Goal: Find specific fact: Find specific page/section

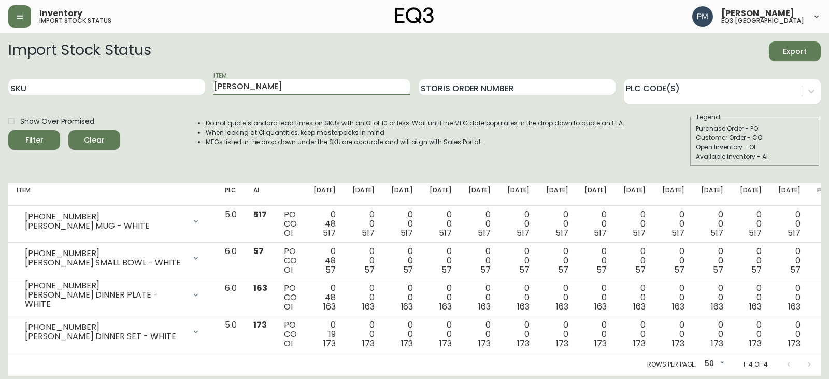
click at [253, 83] on input "[PERSON_NAME]" at bounding box center [311, 87] width 197 height 17
type input "R"
type input "t"
click at [8, 130] on button "Filter" at bounding box center [34, 140] width 52 height 20
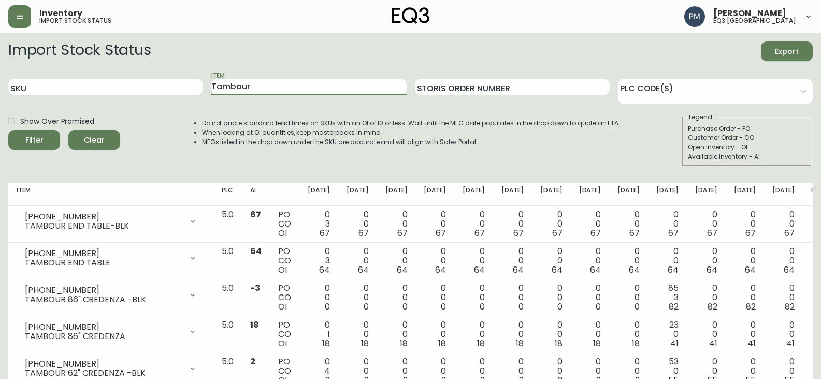
click at [248, 84] on input "Tambour" at bounding box center [308, 87] width 195 height 17
type input "[PERSON_NAME]"
click at [8, 130] on button "Filter" at bounding box center [34, 140] width 52 height 20
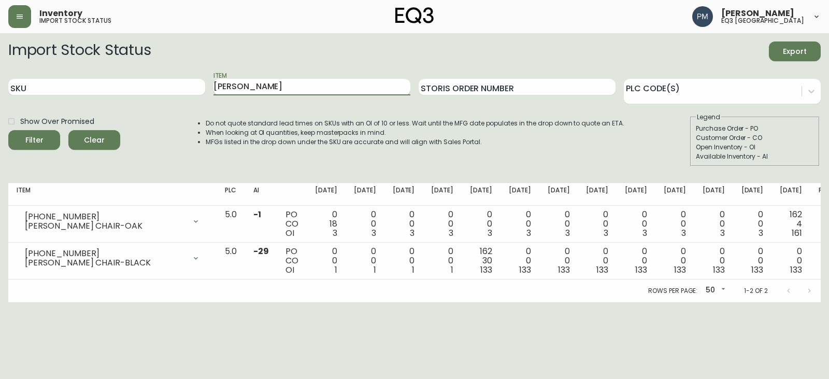
click at [259, 92] on input "[PERSON_NAME]" at bounding box center [311, 87] width 197 height 17
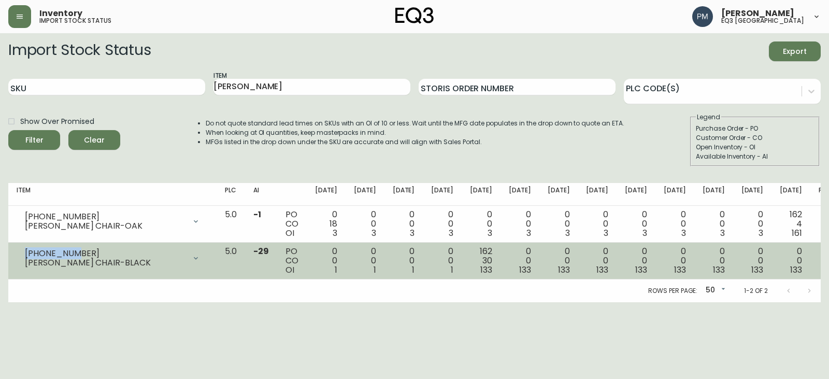
drag, startPoint x: 81, startPoint y: 250, endPoint x: 19, endPoint y: 254, distance: 62.3
click at [19, 254] on div "[PHONE_NUMBER] [PERSON_NAME] CHAIR-BLACK" at bounding box center [113, 258] width 192 height 23
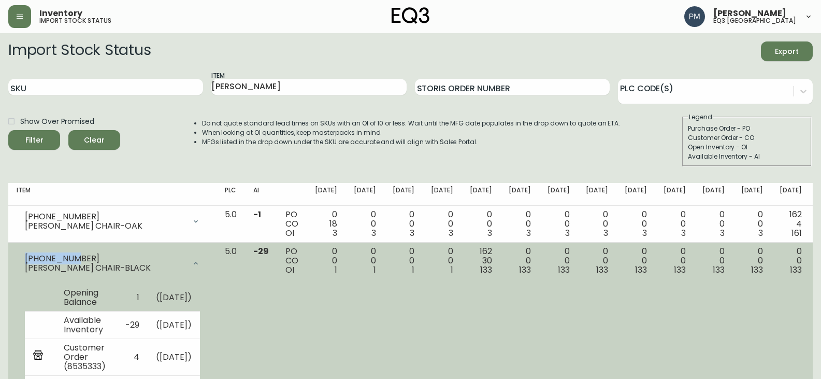
copy div "[PHONE_NUMBER]"
